Goal: Transaction & Acquisition: Purchase product/service

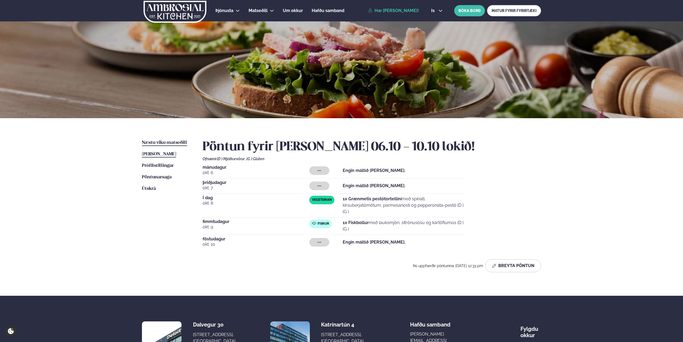
click at [156, 141] on span "Næstu viku matseðill" at bounding box center [164, 142] width 45 height 5
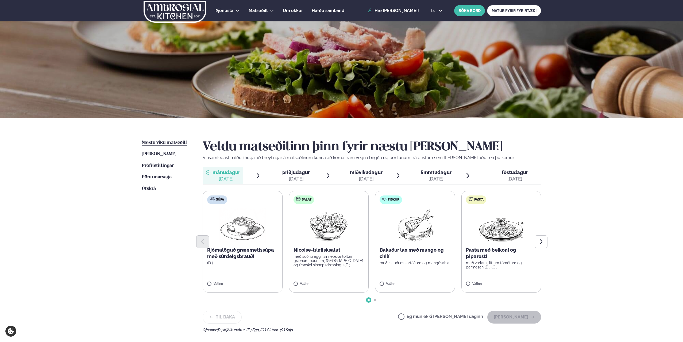
click at [355, 178] on div "[DATE]" at bounding box center [366, 179] width 33 height 6
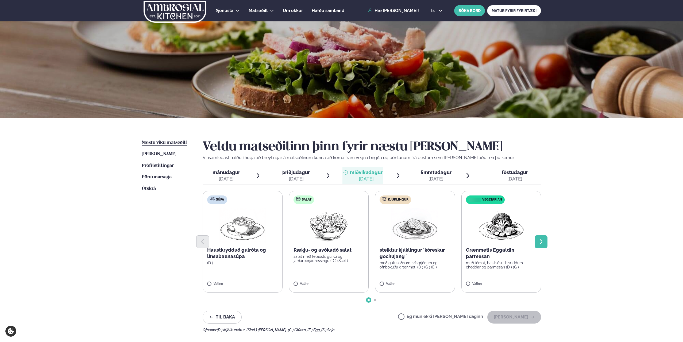
click at [539, 241] on icon "Next slide" at bounding box center [541, 241] width 6 height 6
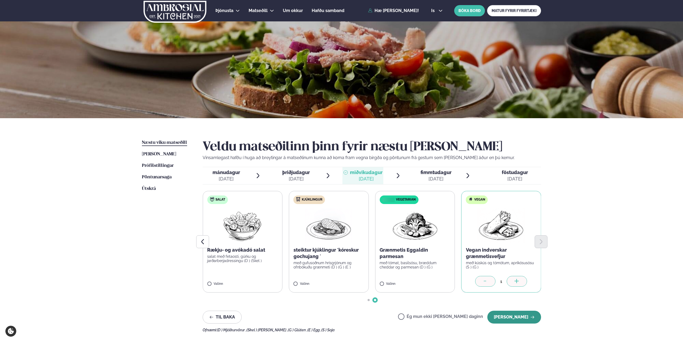
click at [519, 317] on button "[PERSON_NAME]" at bounding box center [514, 317] width 54 height 13
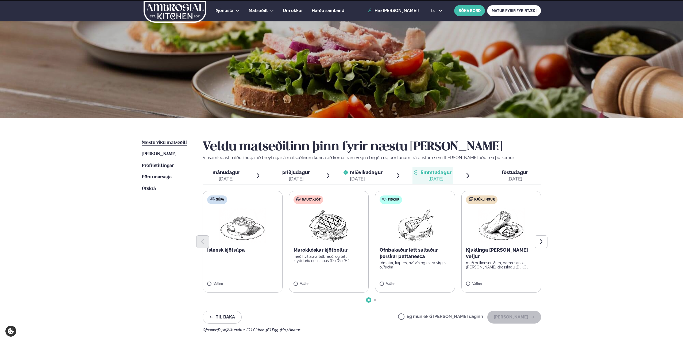
click at [433, 176] on div "[DATE]" at bounding box center [435, 179] width 31 height 6
click at [339, 258] on p "með hvítlauksflatbrauði og létt krydduðu cous cous (D ) (G ) (E )" at bounding box center [328, 258] width 71 height 9
click at [506, 314] on button "[PERSON_NAME]" at bounding box center [514, 317] width 54 height 13
